Goal: Transaction & Acquisition: Book appointment/travel/reservation

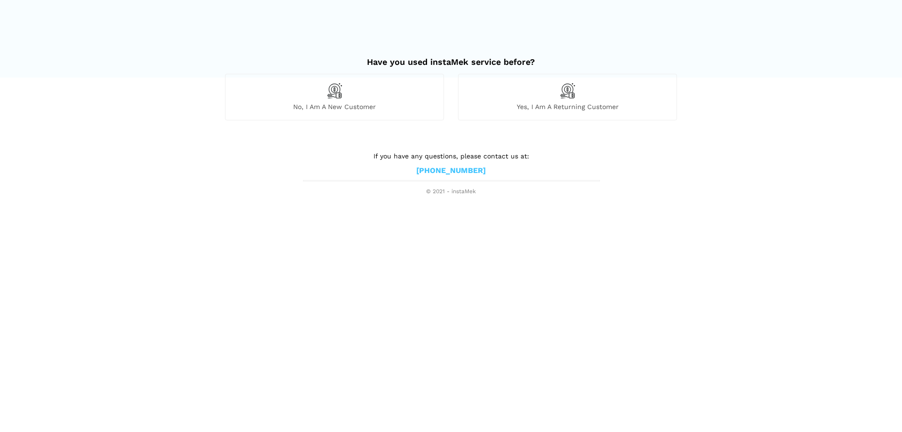
click at [364, 90] on div "No, I am a new customer" at bounding box center [334, 97] width 219 height 46
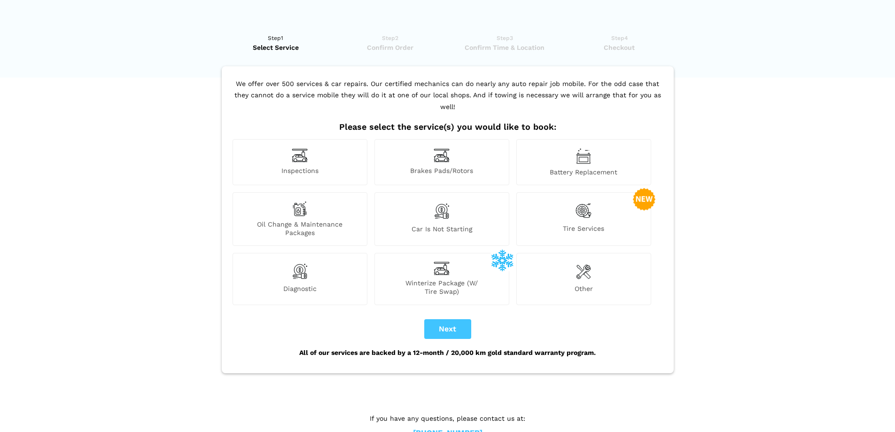
click at [308, 166] on div "Inspections" at bounding box center [300, 162] width 135 height 46
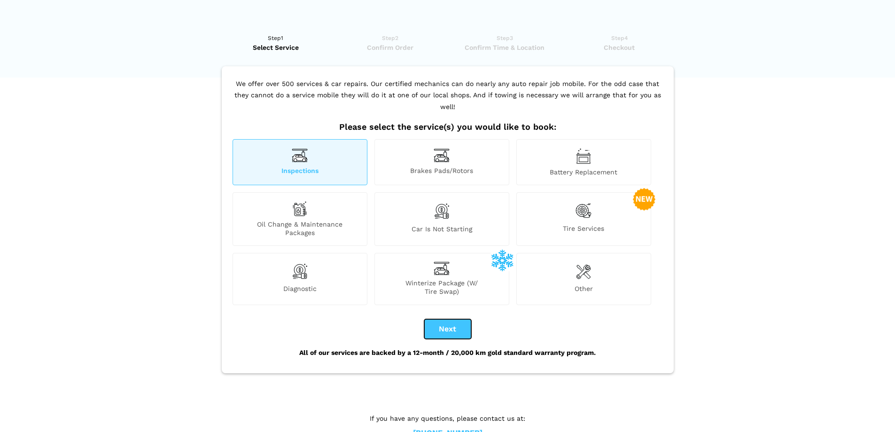
click at [437, 326] on button "Next" at bounding box center [447, 329] width 47 height 20
checkbox input "true"
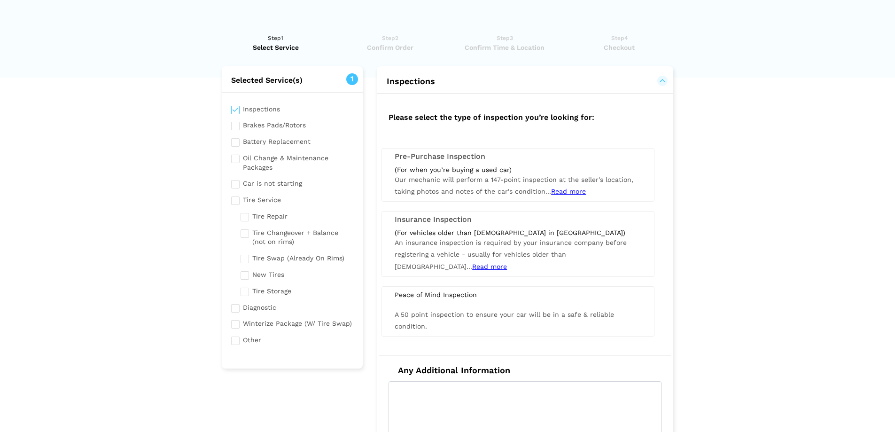
click at [404, 184] on div "(For when you’re buying a used car) Our mechanic will perform a 147-point inspe…" at bounding box center [518, 181] width 261 height 32
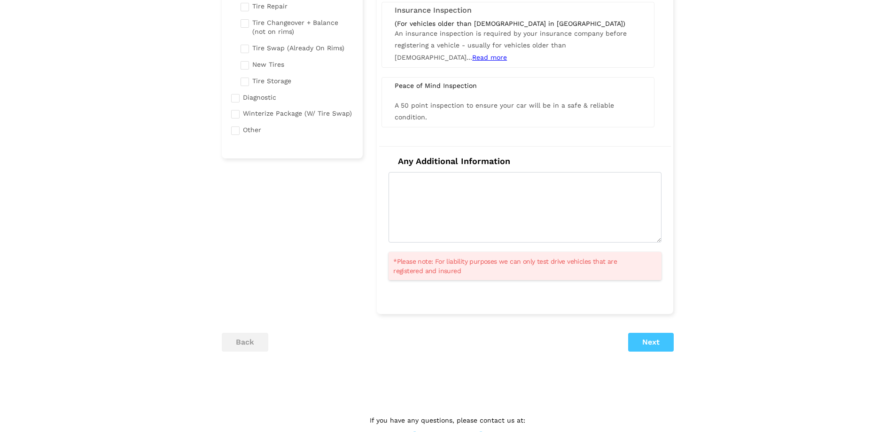
scroll to position [188, 0]
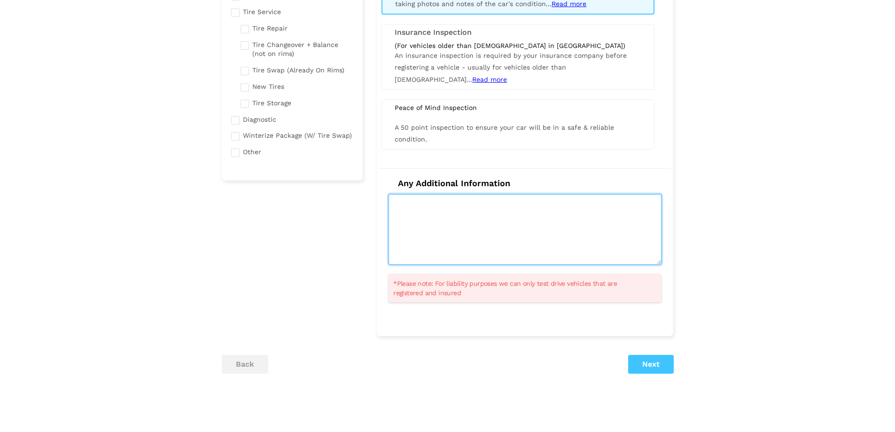
click at [500, 235] on textarea at bounding box center [525, 229] width 273 height 70
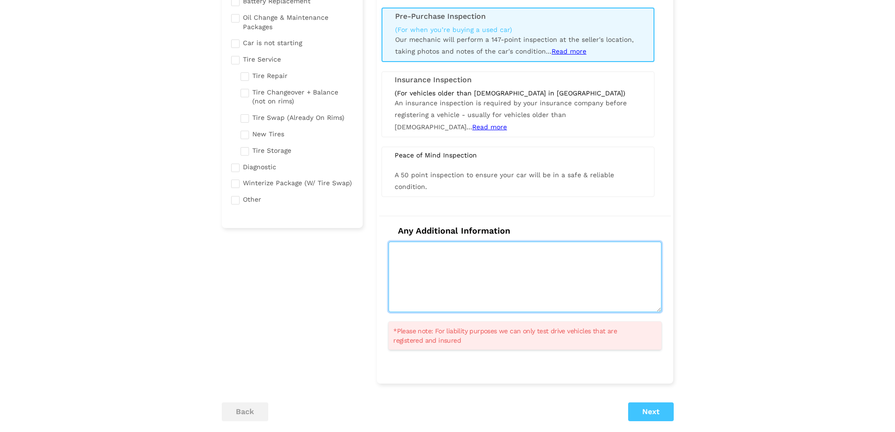
scroll to position [239, 0]
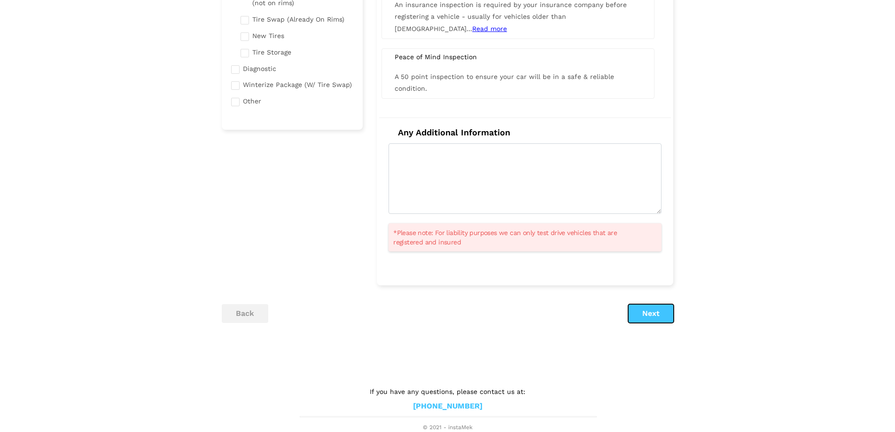
click at [641, 316] on button "Next" at bounding box center [651, 313] width 46 height 19
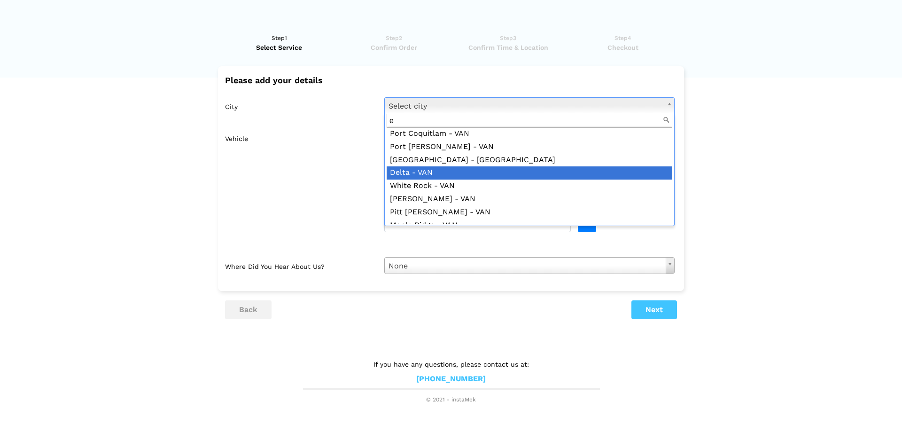
scroll to position [0, 0]
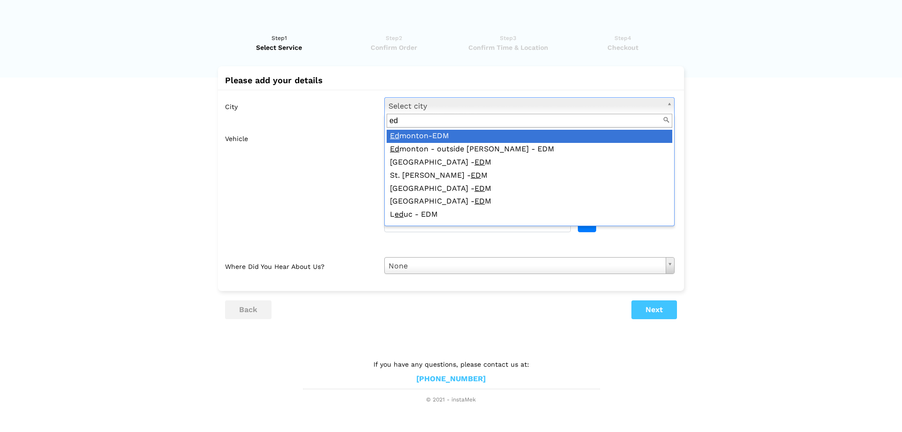
type input "ed"
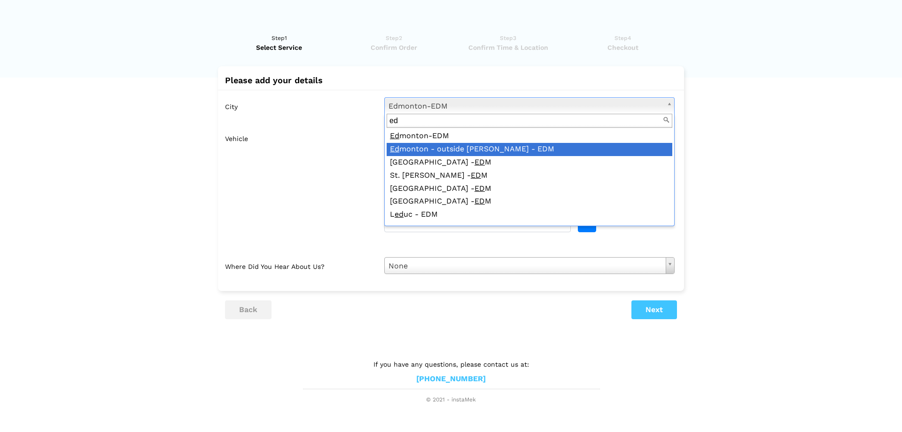
type input "ed"
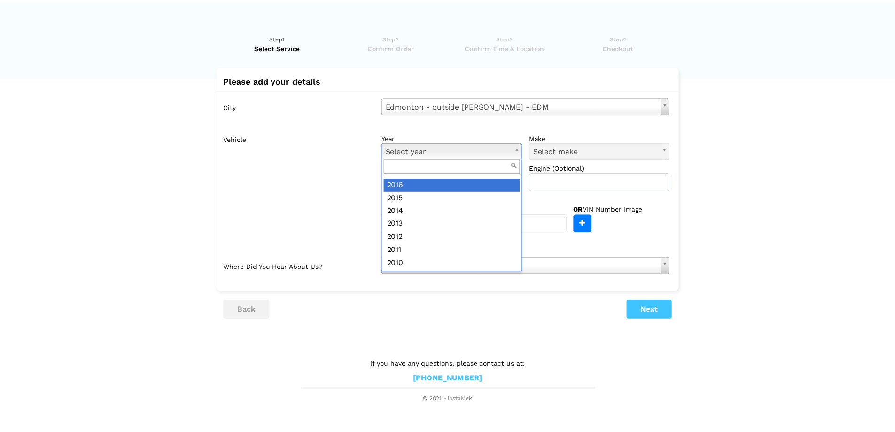
scroll to position [131, 0]
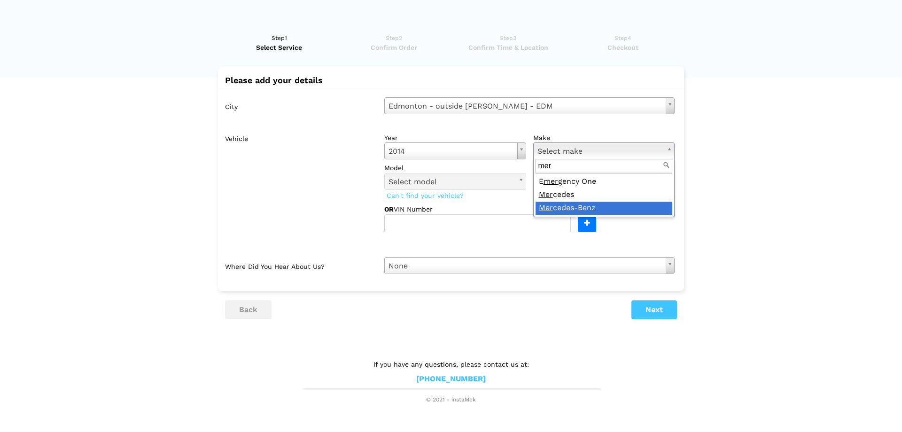
type input "mer"
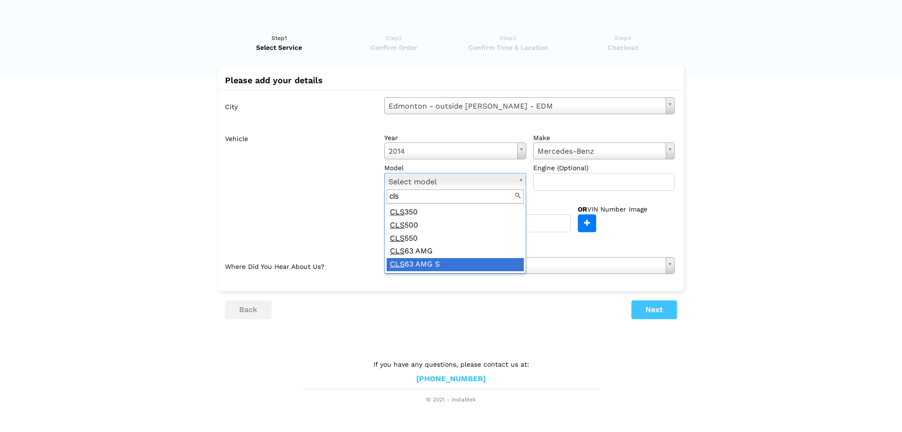
type input "cls"
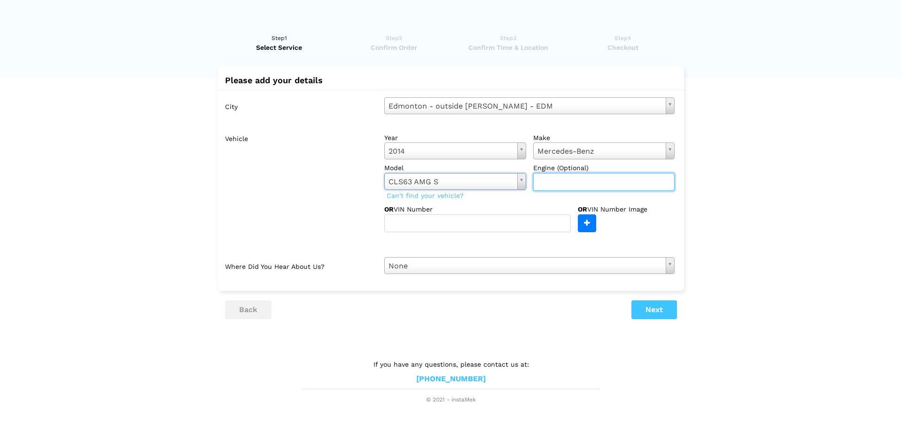
click at [564, 186] on input "text" at bounding box center [604, 182] width 142 height 18
click at [493, 249] on div "City [GEOGRAPHIC_DATA] - outside [PERSON_NAME] - EDM Select city [GEOGRAPHIC_DA…" at bounding box center [451, 186] width 466 height 192
click at [648, 317] on button "Next" at bounding box center [654, 309] width 46 height 19
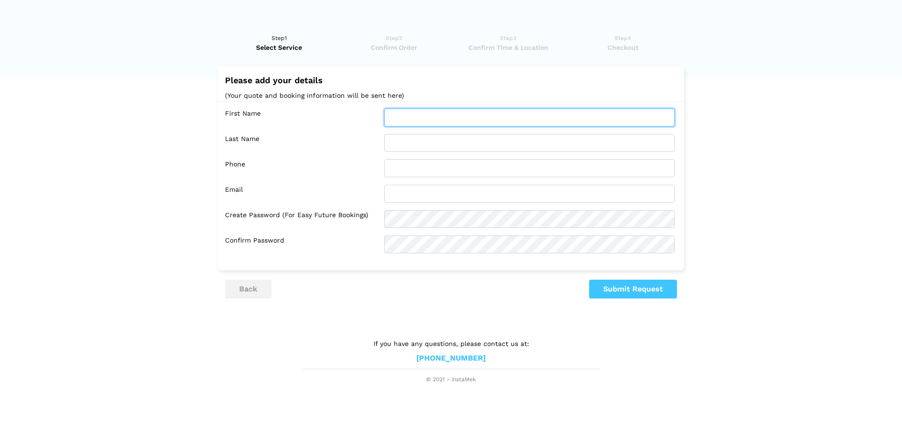
click at [442, 114] on input "text" at bounding box center [529, 118] width 290 height 18
type input "[PERSON_NAME]"
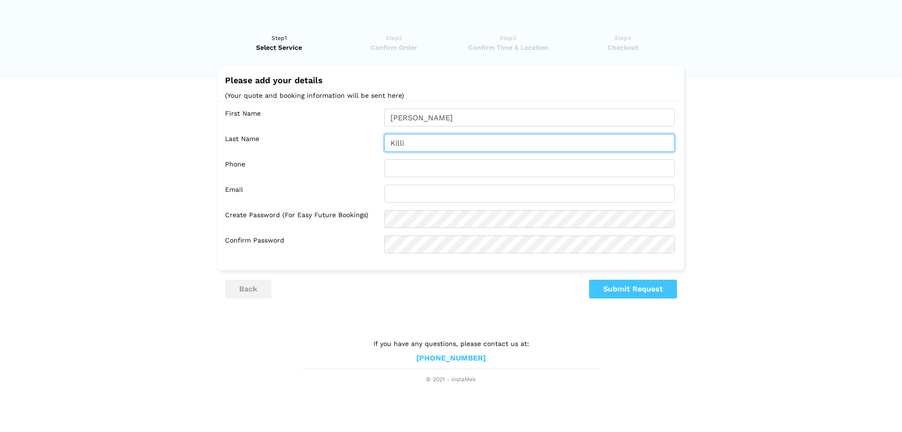
type input "Killi"
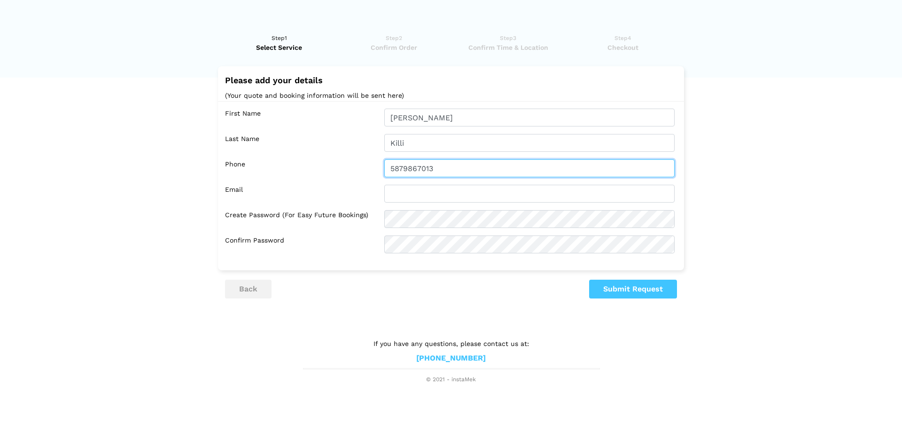
type input "5879867013"
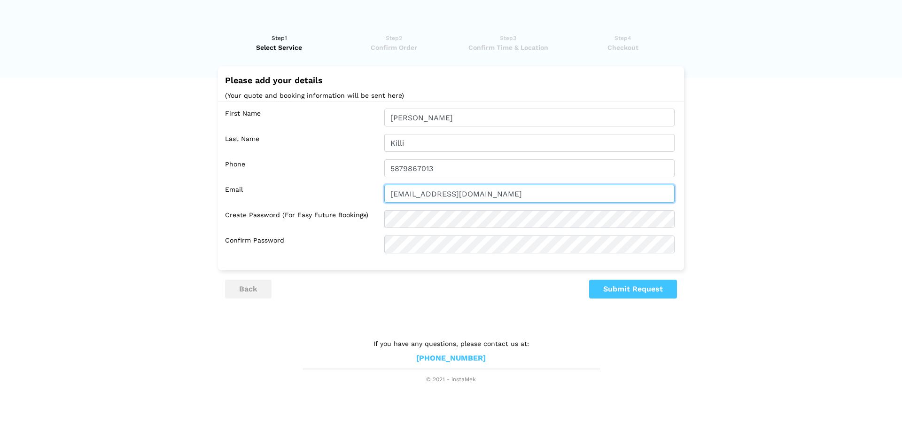
type input "[EMAIL_ADDRESS][DOMAIN_NAME]"
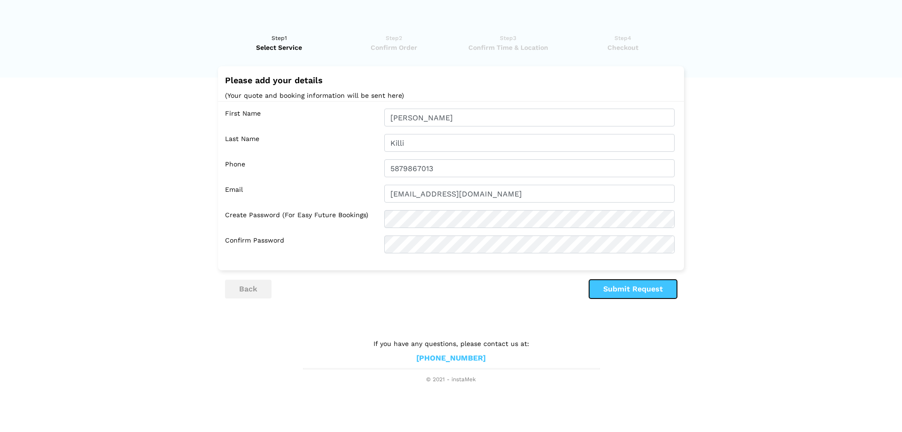
click at [632, 297] on button "Submit Request" at bounding box center [633, 289] width 88 height 19
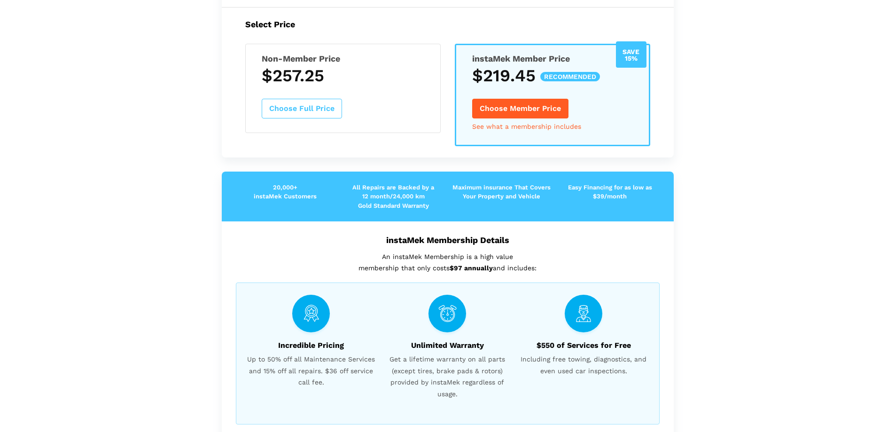
scroll to position [141, 0]
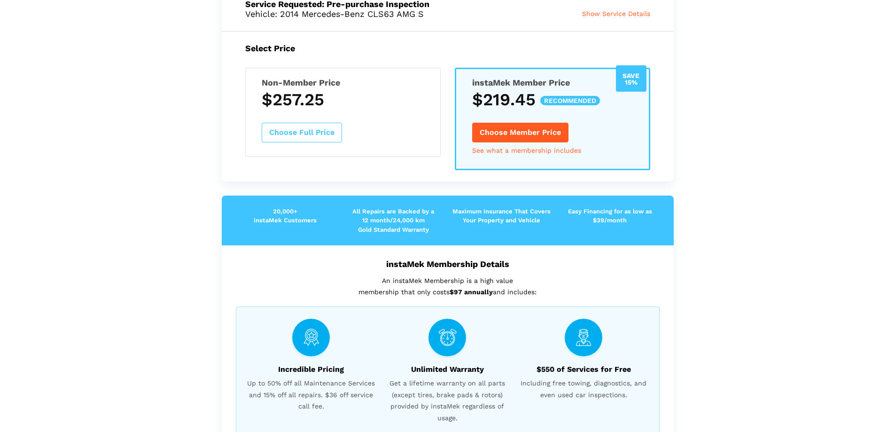
click at [292, 129] on button "Choose Full Price" at bounding box center [302, 133] width 80 height 20
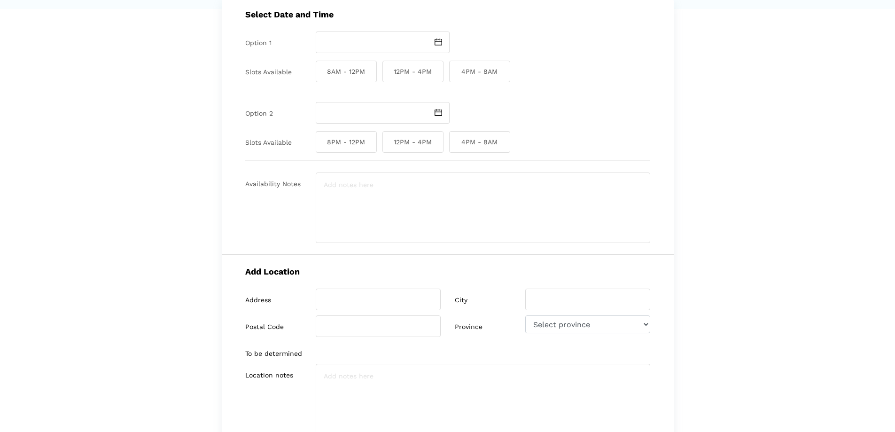
scroll to position [0, 0]
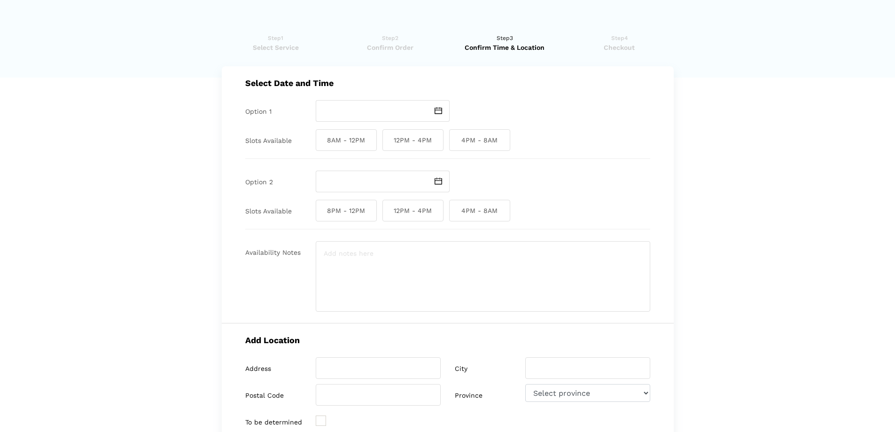
click at [395, 49] on span "Confirm Order" at bounding box center [390, 47] width 109 height 9
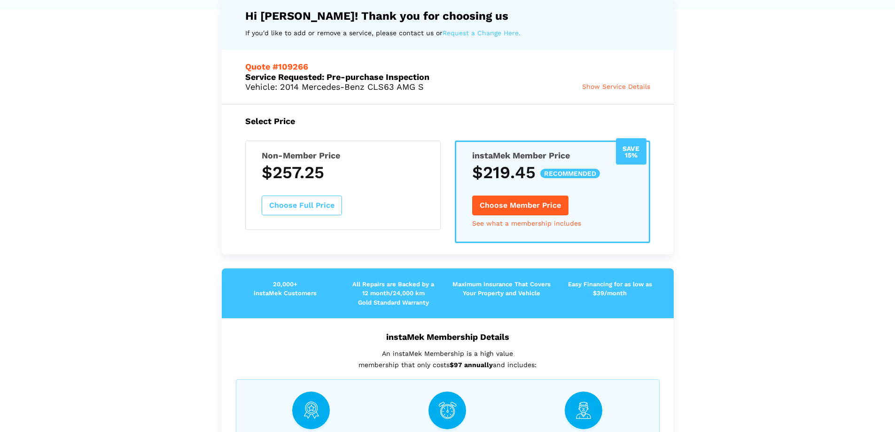
scroll to position [68, 0]
click at [325, 193] on div "Non-Member Price $257.25 Choose Full Price" at bounding box center [342, 185] width 195 height 89
click at [314, 204] on button "Choose Full Price" at bounding box center [302, 206] width 80 height 20
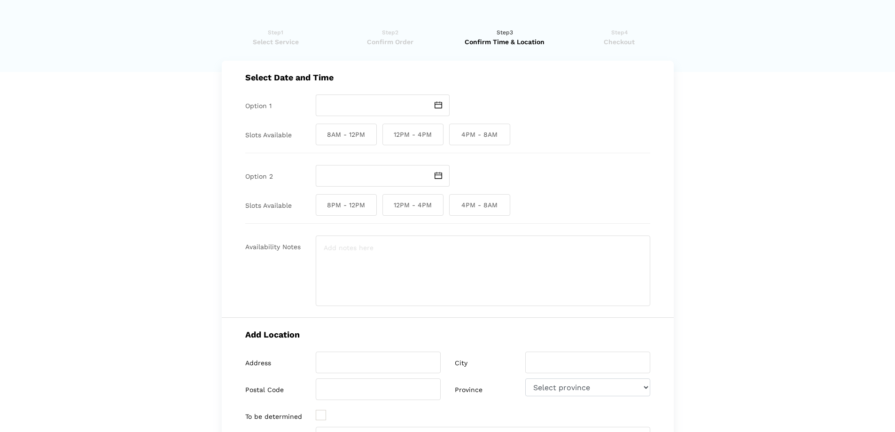
scroll to position [0, 0]
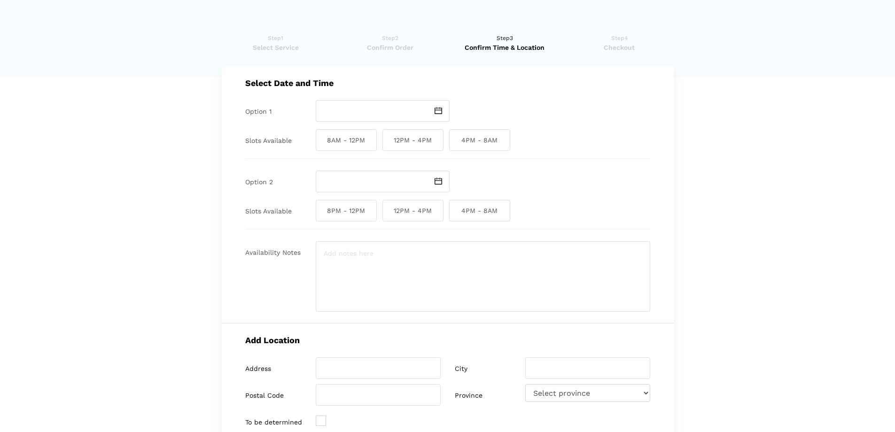
click at [435, 109] on img at bounding box center [439, 110] width 8 height 7
click at [356, 169] on td "3" at bounding box center [360, 162] width 11 height 11
type input "[DATE]"
click at [427, 145] on span "12PM - 4PM" at bounding box center [412, 140] width 61 height 22
click at [389, 145] on input "12PM - 4PM" at bounding box center [385, 140] width 6 height 22
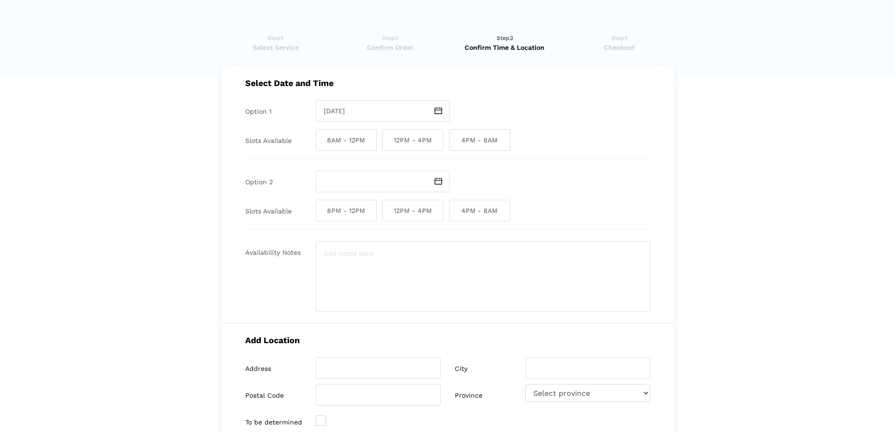
checkbox input "true"
click at [435, 178] on img at bounding box center [439, 181] width 8 height 7
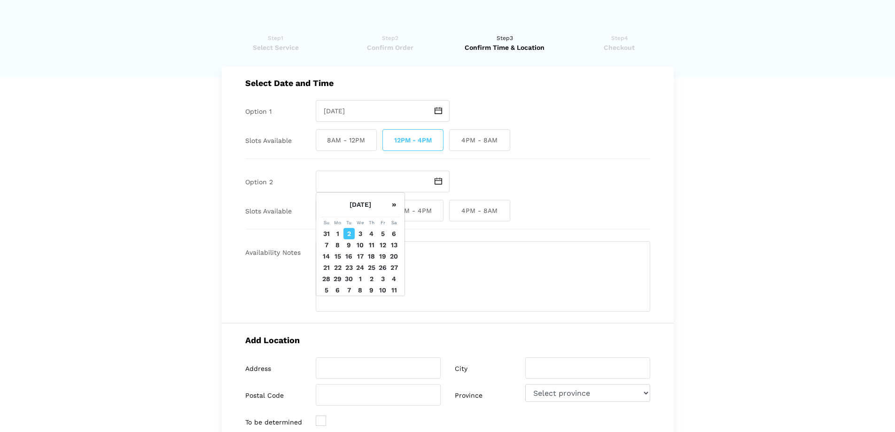
click at [358, 239] on td "3" at bounding box center [360, 233] width 11 height 11
type input "[DATE]"
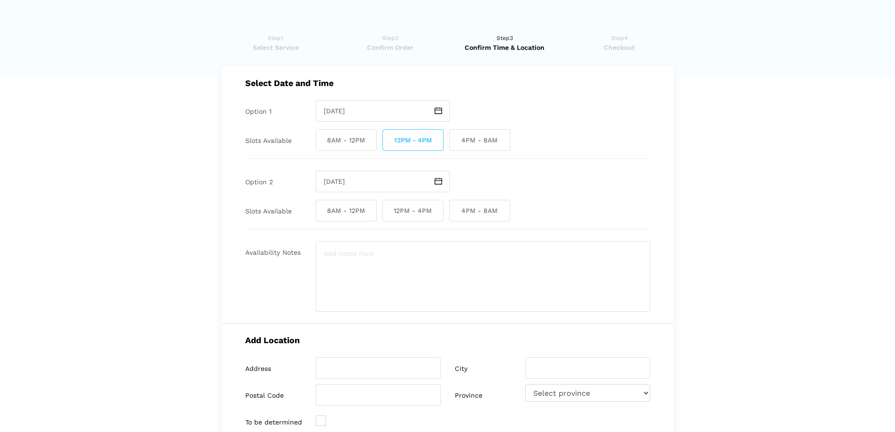
click at [480, 208] on span "4PM - 8AM" at bounding box center [479, 211] width 61 height 22
click at [455, 208] on input "4PM - 8AM" at bounding box center [452, 211] width 6 height 22
checkbox input "true"
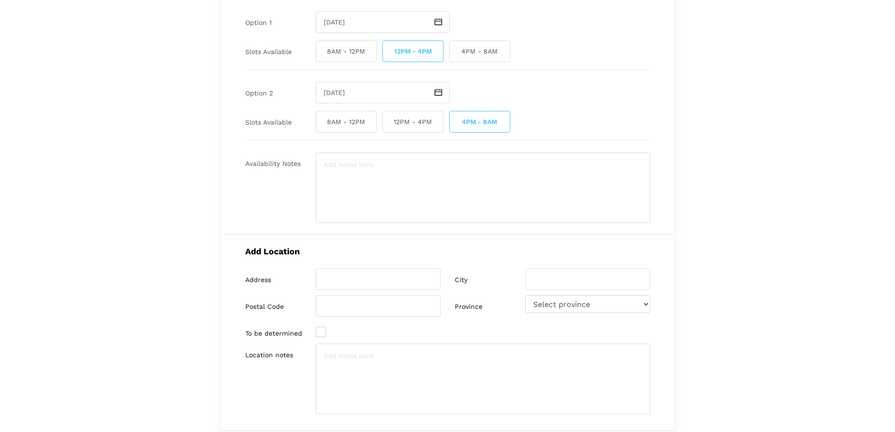
scroll to position [94, 0]
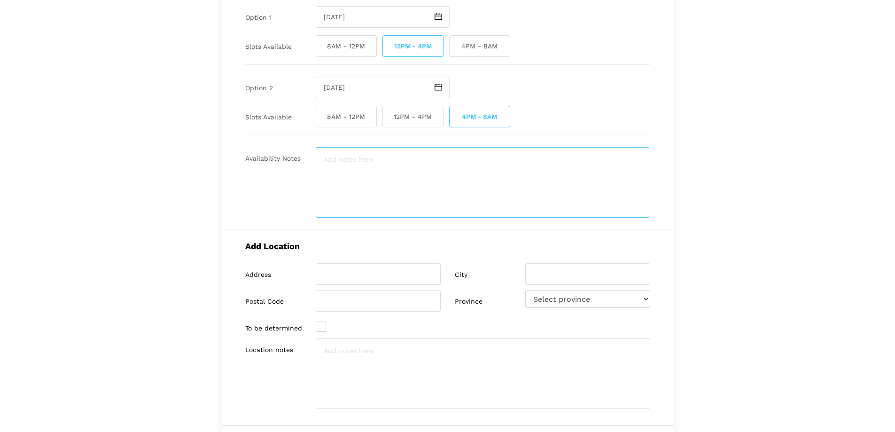
click at [357, 166] on textarea at bounding box center [483, 182] width 334 height 70
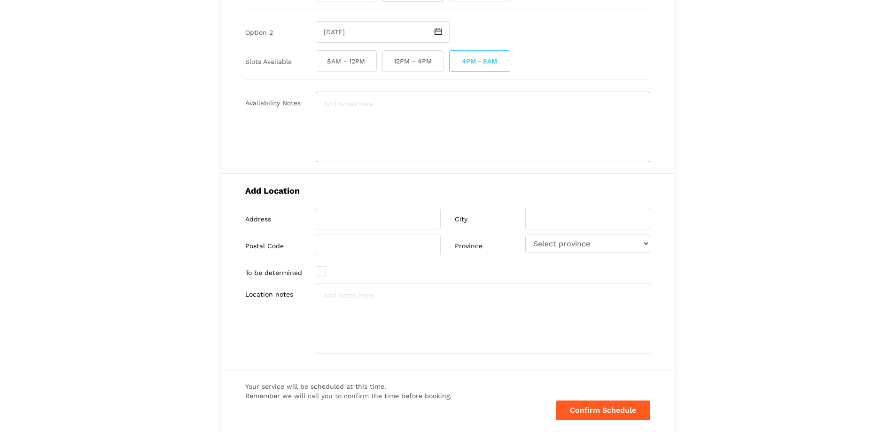
scroll to position [0, 0]
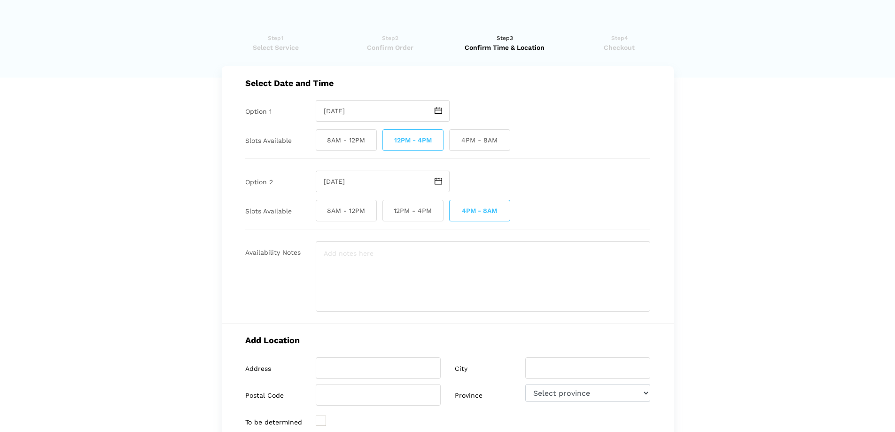
click at [608, 43] on span "Checkout" at bounding box center [619, 47] width 109 height 9
click at [609, 49] on span "Checkout" at bounding box center [619, 47] width 109 height 9
drag, startPoint x: 579, startPoint y: 79, endPoint x: 549, endPoint y: 94, distance: 33.0
click at [549, 94] on div "Select Date and Time Option 1 [DATE] Slots Available 8AM - 12PM 12PM - 4PM 4PM …" at bounding box center [448, 194] width 452 height 257
drag, startPoint x: 178, startPoint y: 108, endPoint x: 171, endPoint y: 108, distance: 6.6
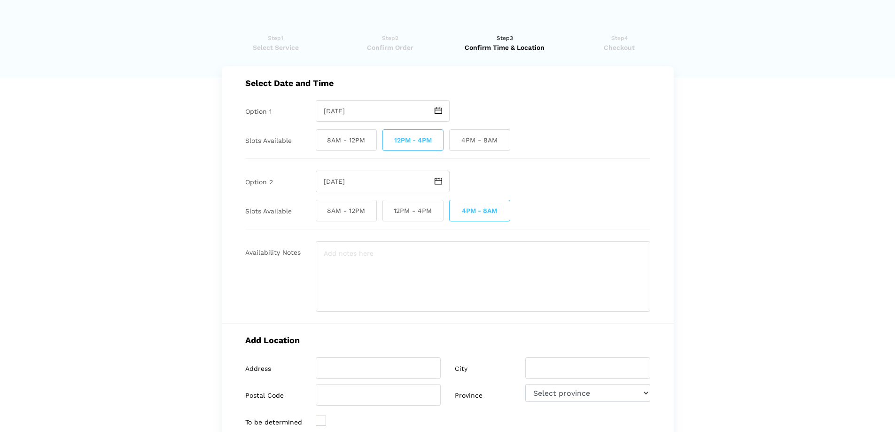
drag, startPoint x: 171, startPoint y: 108, endPoint x: 154, endPoint y: 112, distance: 17.9
click at [154, 112] on lik "Have you used instaMek service before? No, I am a new customer Yes, I am a retu…" at bounding box center [447, 348] width 895 height 648
click at [157, 29] on lik "Have you used instaMek service before? No, I am a new customer Yes, I am a retu…" at bounding box center [447, 348] width 895 height 648
click at [625, 44] on span "Checkout" at bounding box center [619, 47] width 109 height 9
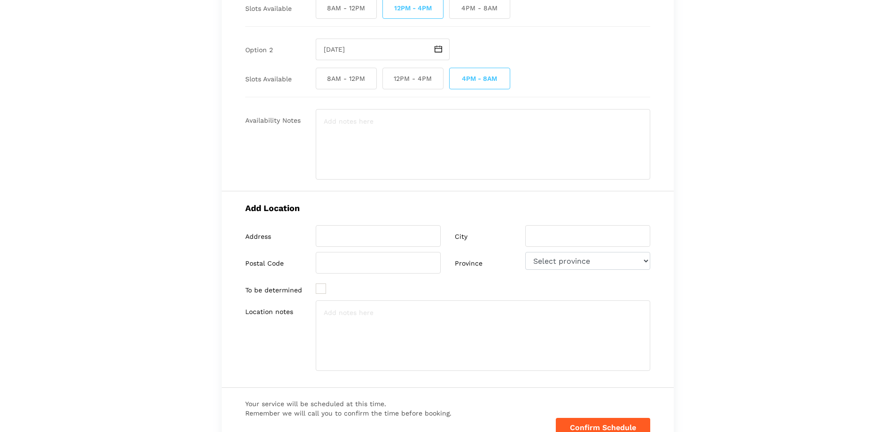
scroll to position [235, 0]
